Goal: Information Seeking & Learning: Learn about a topic

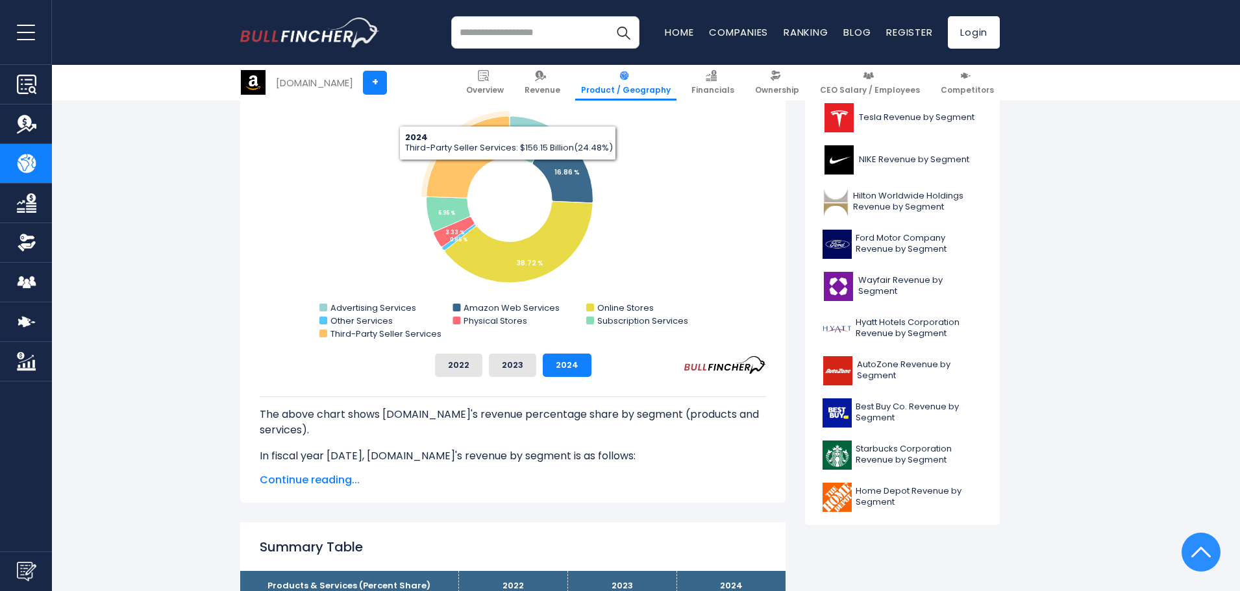
scroll to position [389, 0]
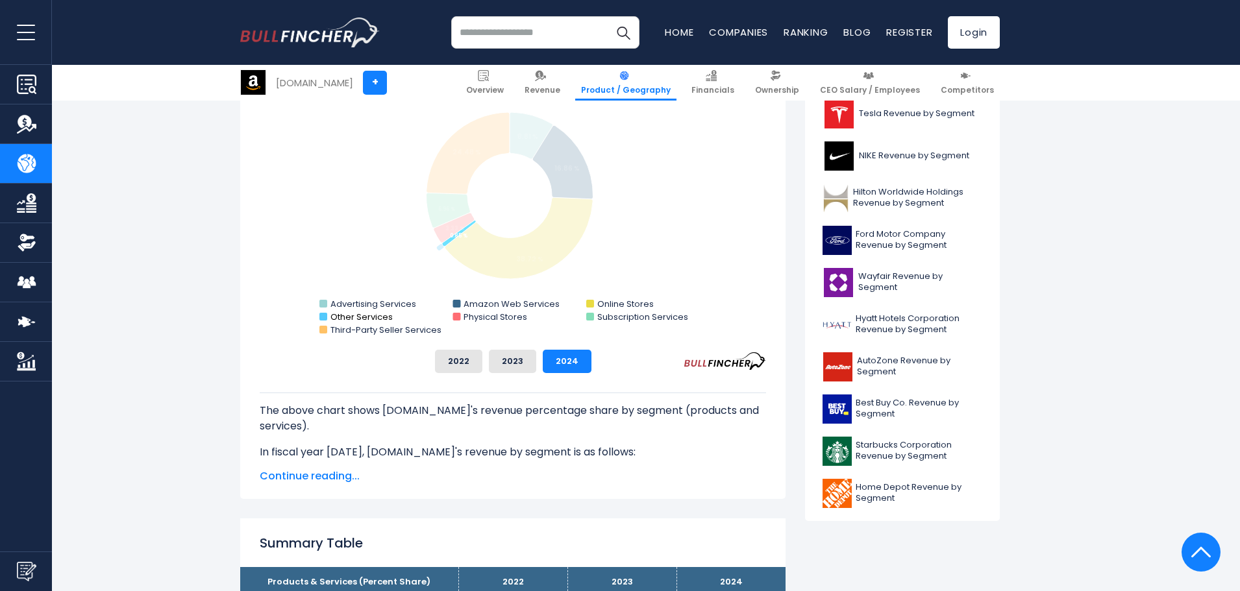
click at [363, 319] on text "Other Services" at bounding box center [361, 317] width 62 height 12
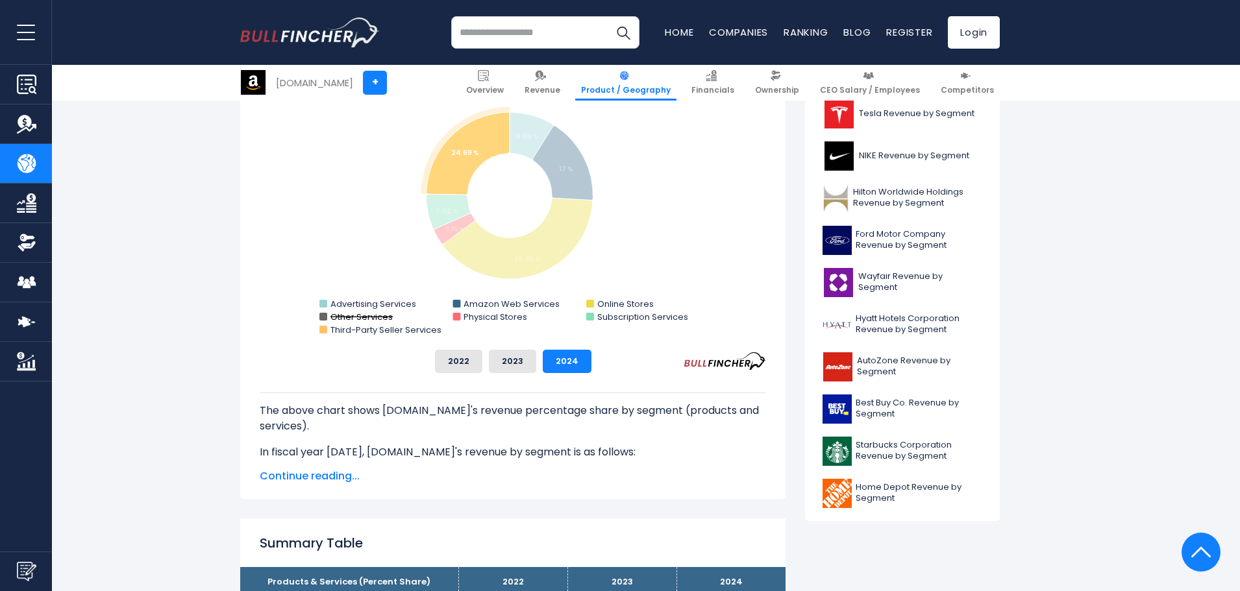
click at [352, 317] on text "Other Services" at bounding box center [361, 317] width 62 height 12
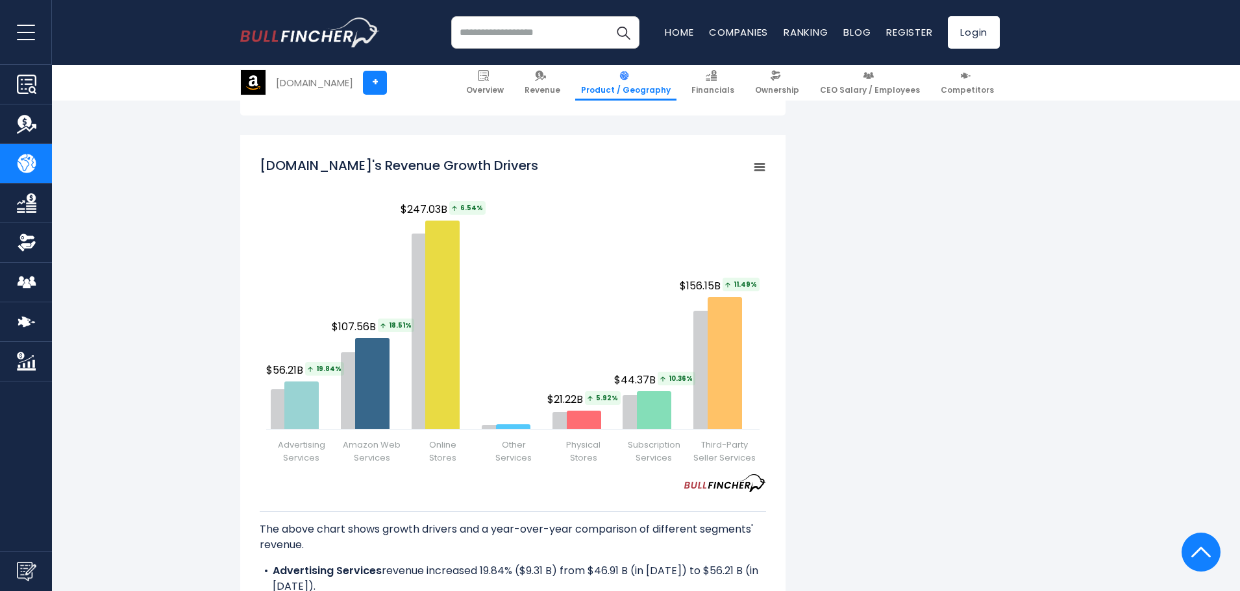
scroll to position [1622, 0]
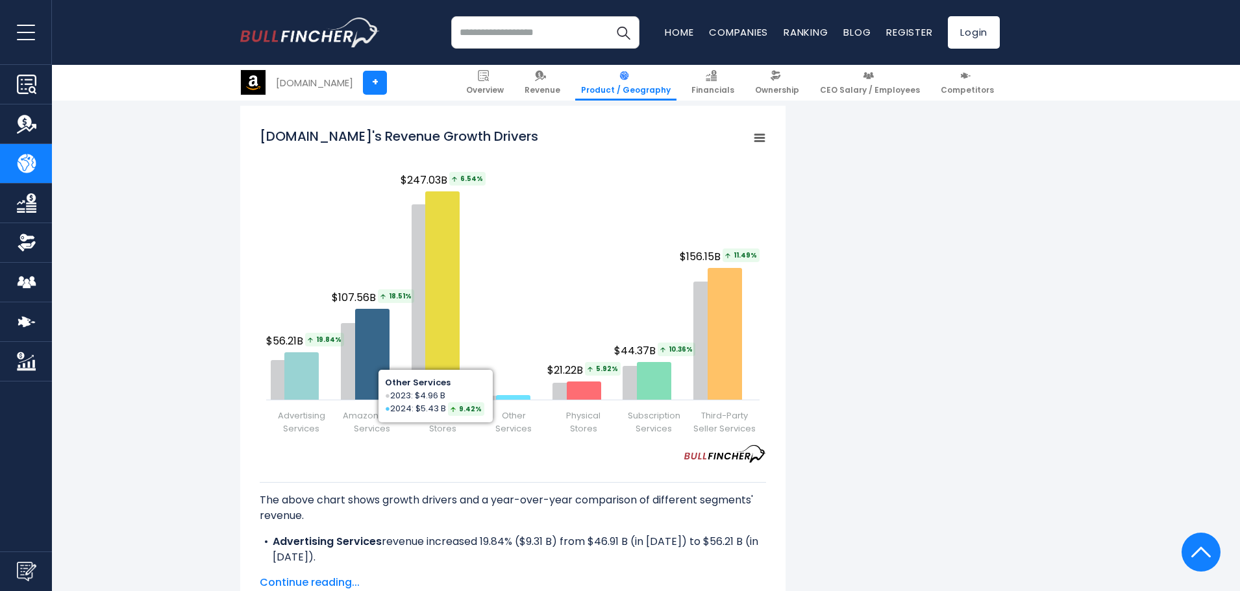
click at [515, 378] on rect "Amazon.com's Revenue Growth Drivers" at bounding box center [513, 283] width 506 height 324
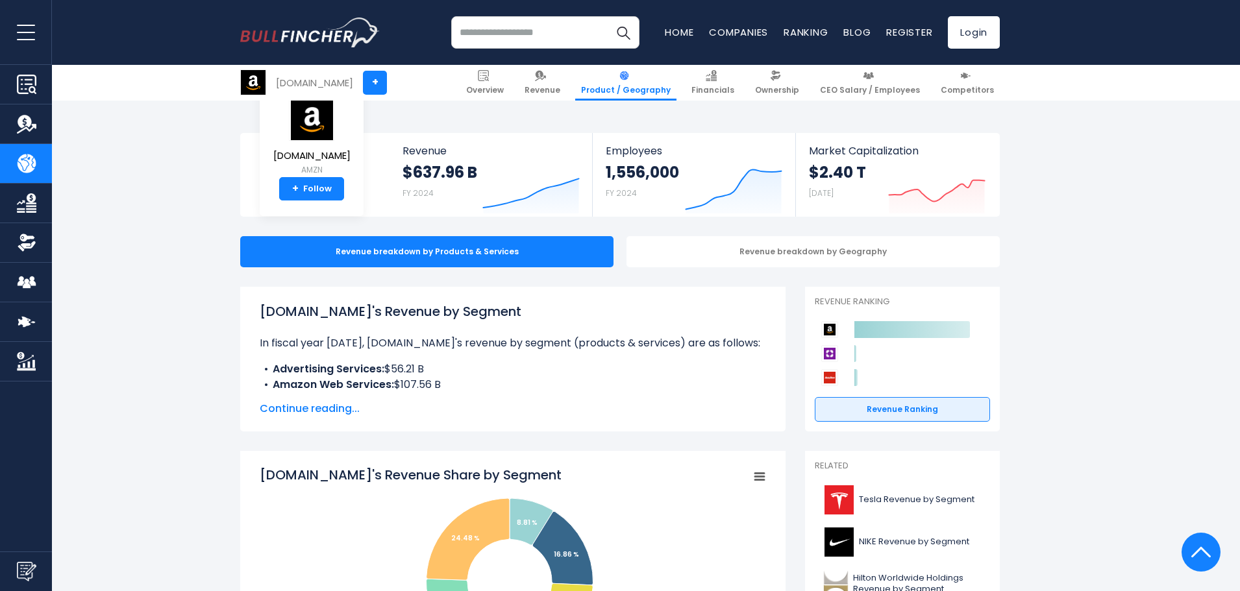
scroll to position [0, 0]
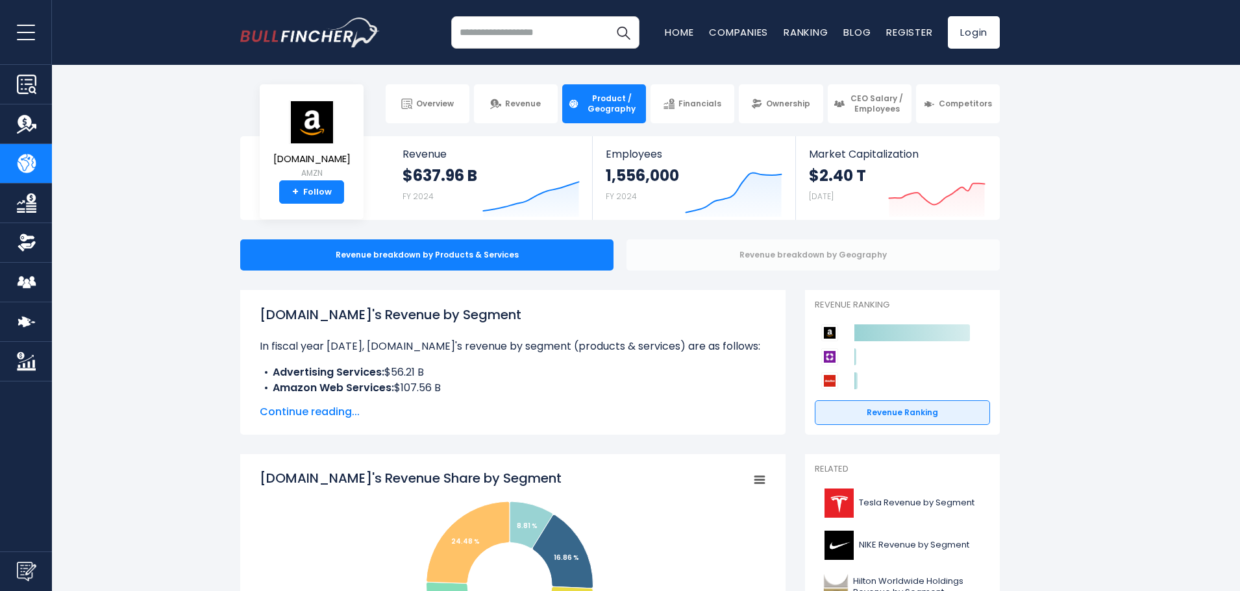
click at [706, 262] on div "Revenue breakdown by Geography" at bounding box center [812, 254] width 373 height 31
click at [793, 256] on div "Revenue breakdown by Geography" at bounding box center [812, 254] width 373 height 31
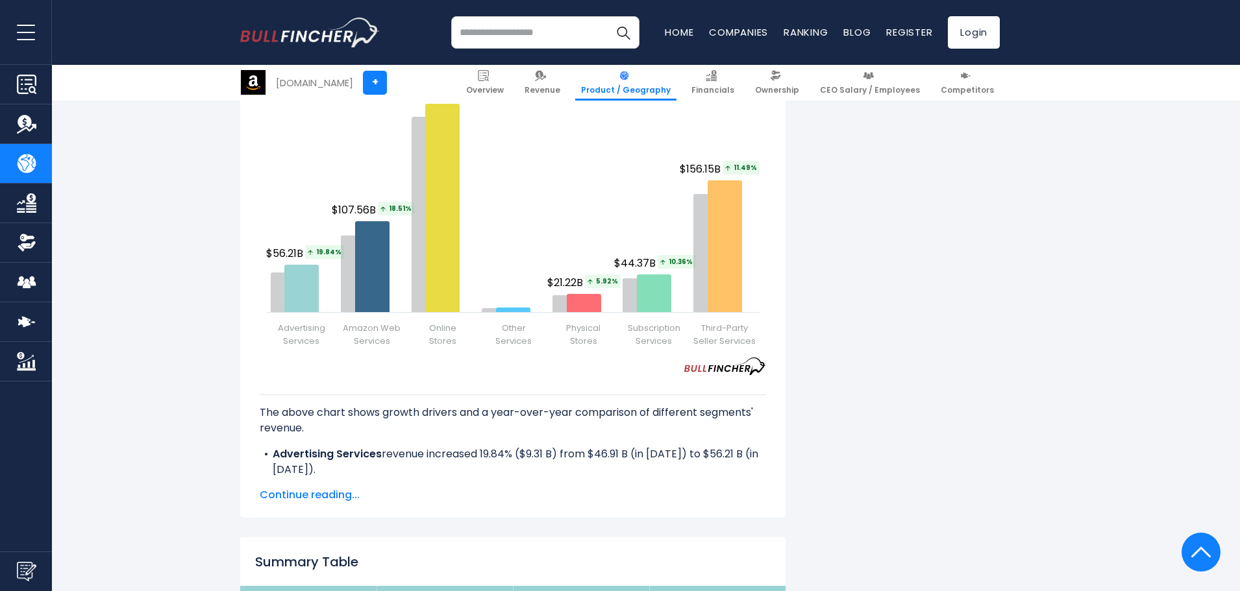
scroll to position [1687, 0]
